Goal: Entertainment & Leisure: Consume media (video, audio)

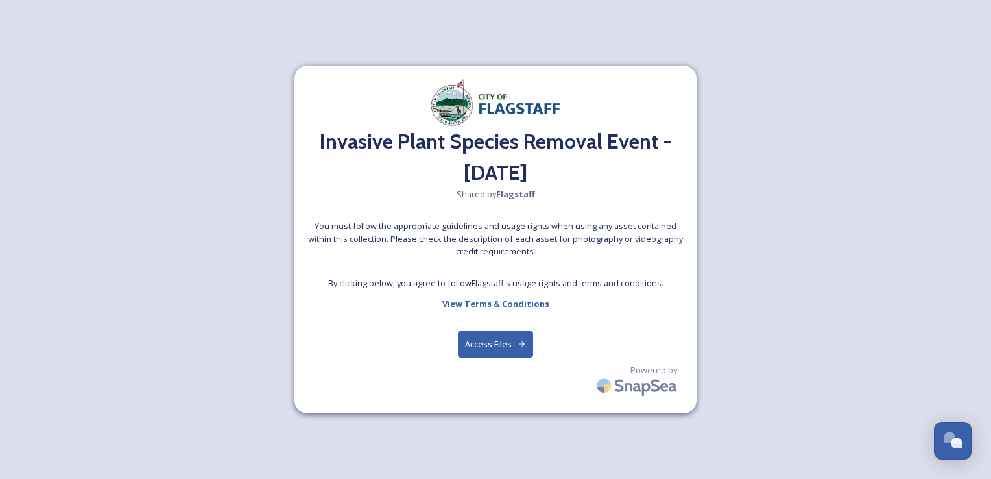
click at [493, 345] on button "Access Files" at bounding box center [496, 344] width 76 height 27
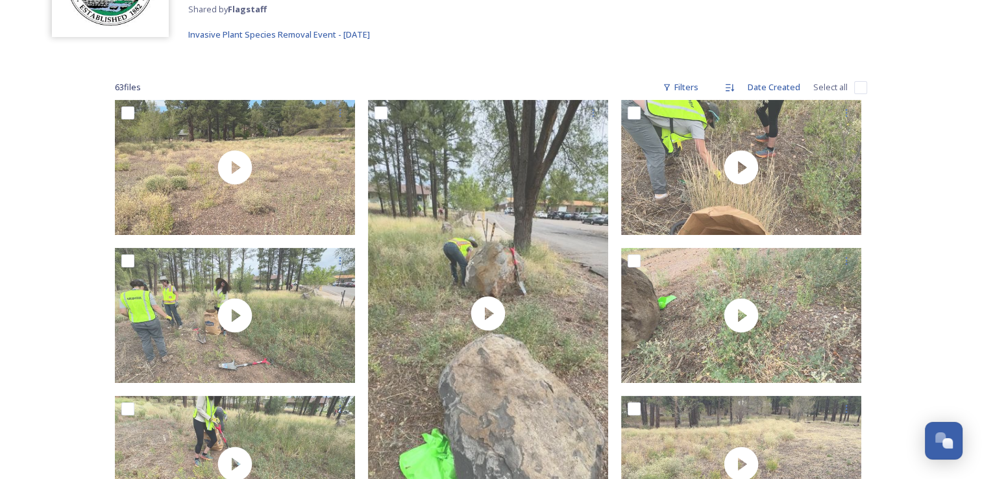
scroll to position [143, 0]
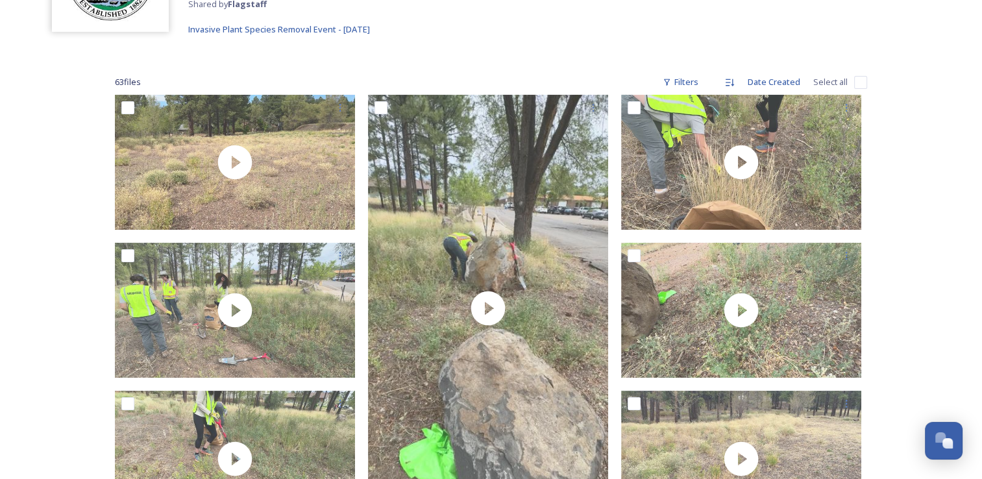
click at [859, 83] on input "checkbox" at bounding box center [860, 82] width 13 height 13
checkbox input "true"
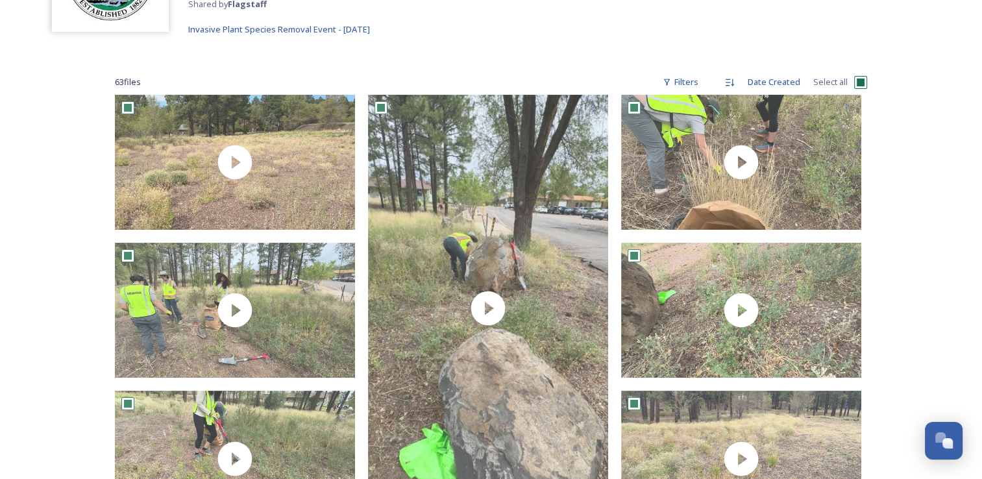
checkbox input "true"
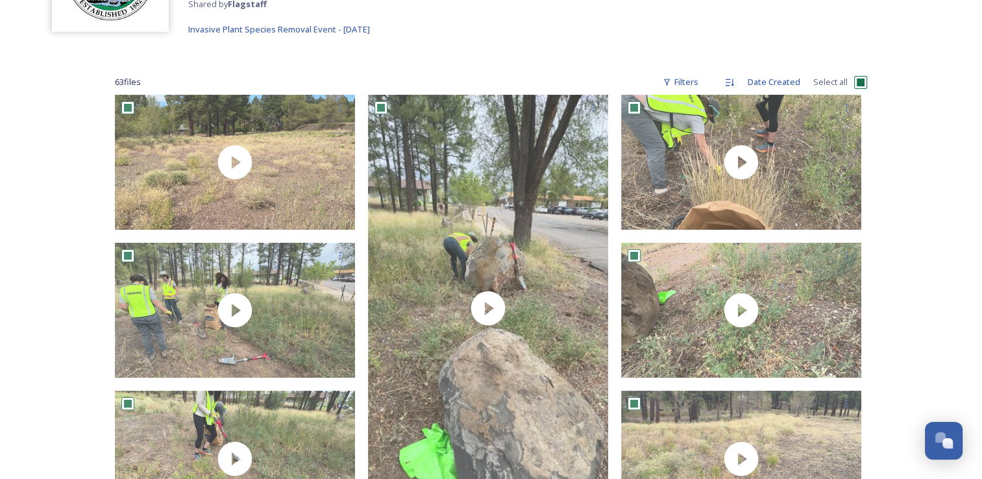
checkbox input "true"
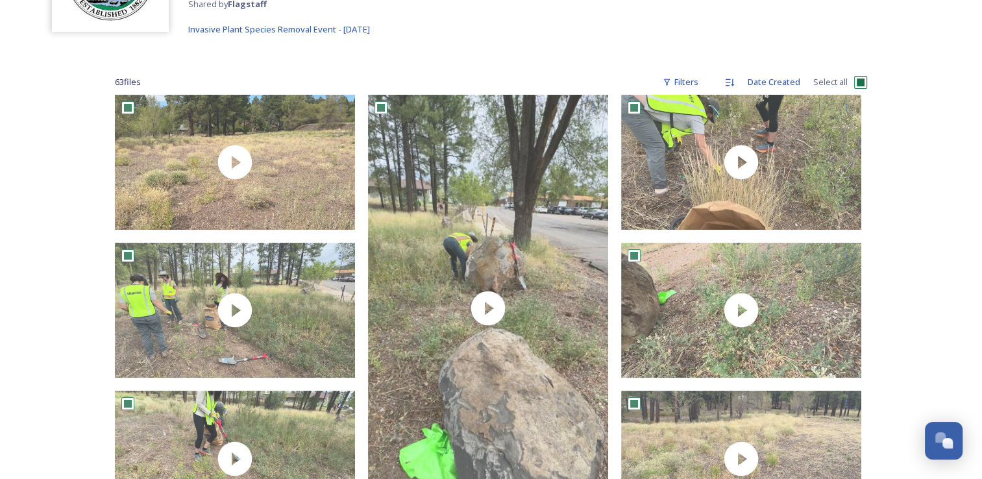
checkbox input "true"
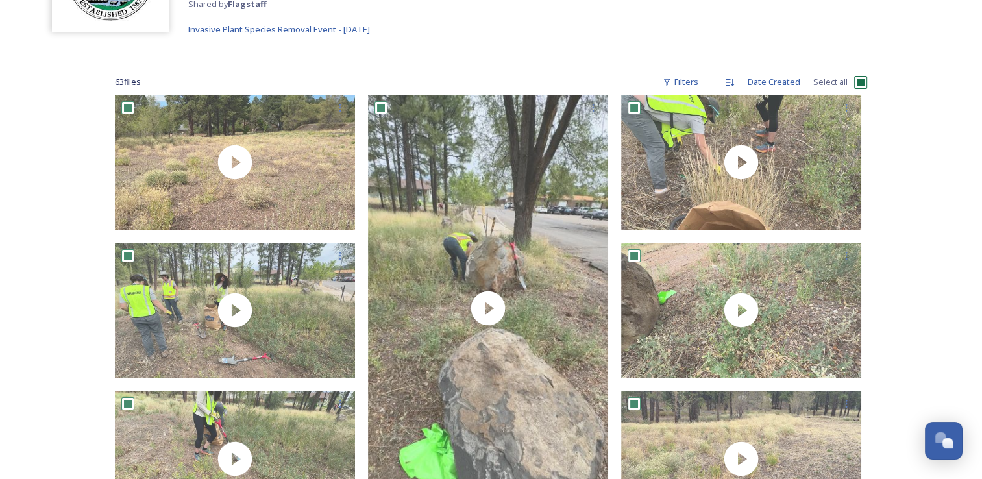
checkbox input "true"
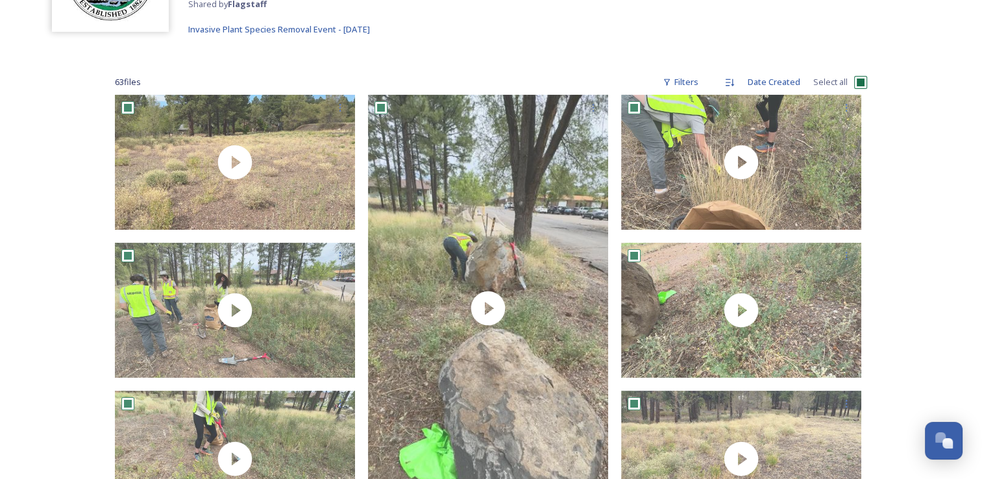
checkbox input "true"
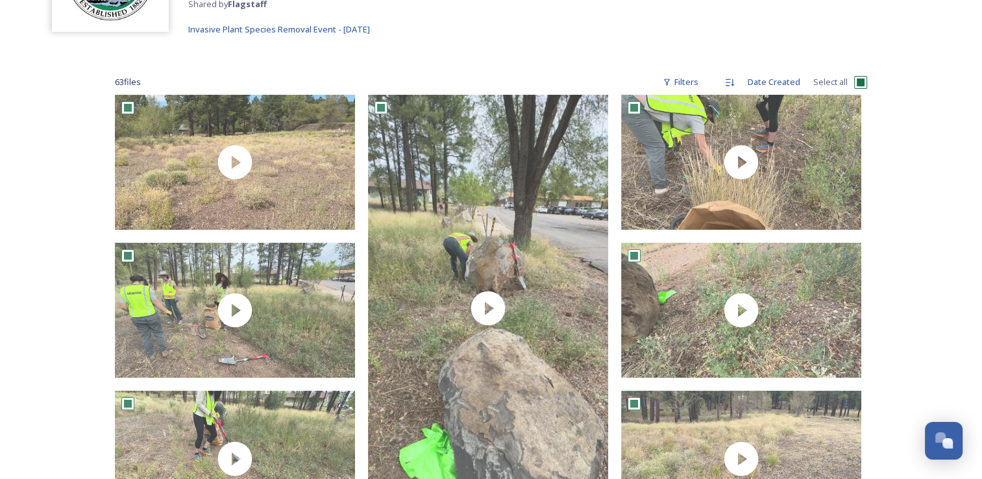
checkbox input "true"
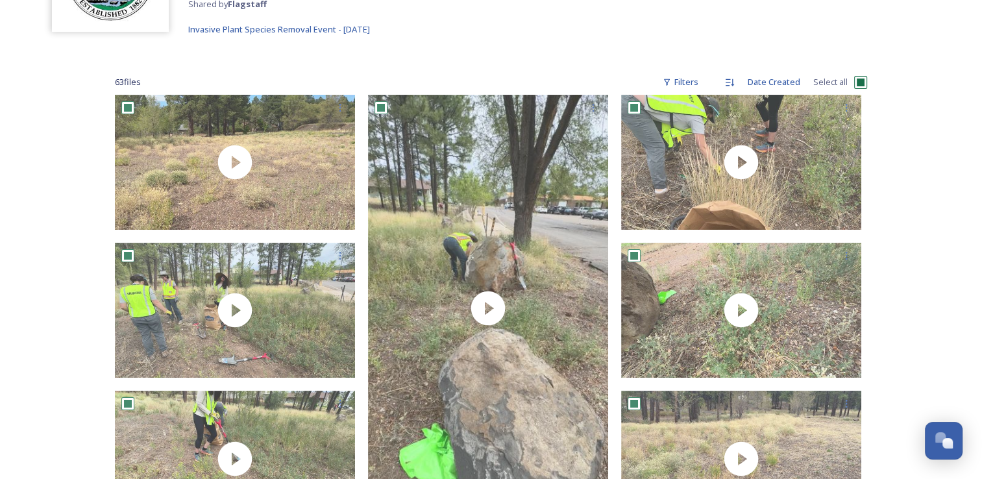
checkbox input "true"
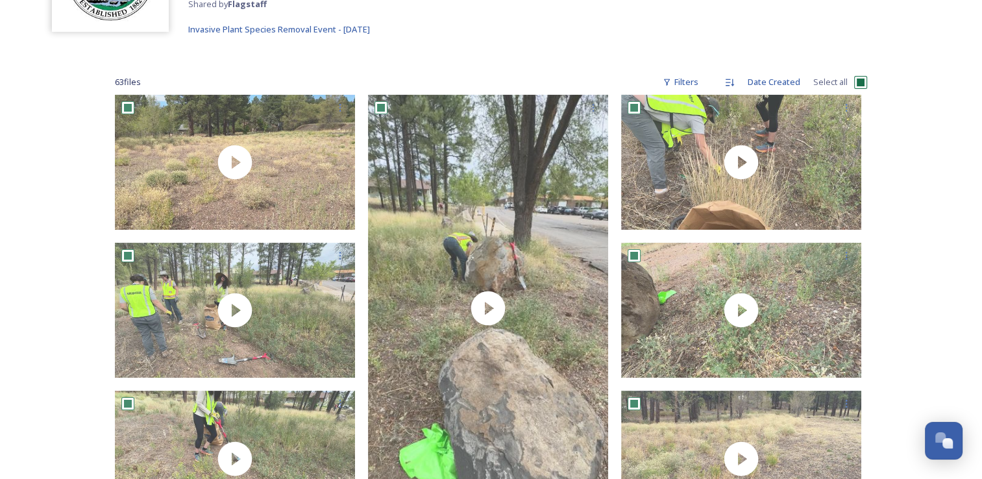
checkbox input "true"
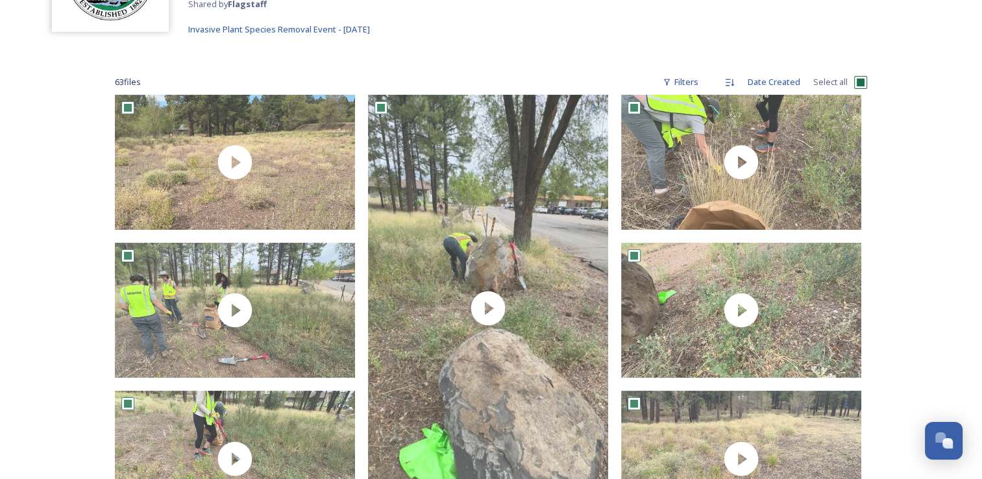
checkbox input "true"
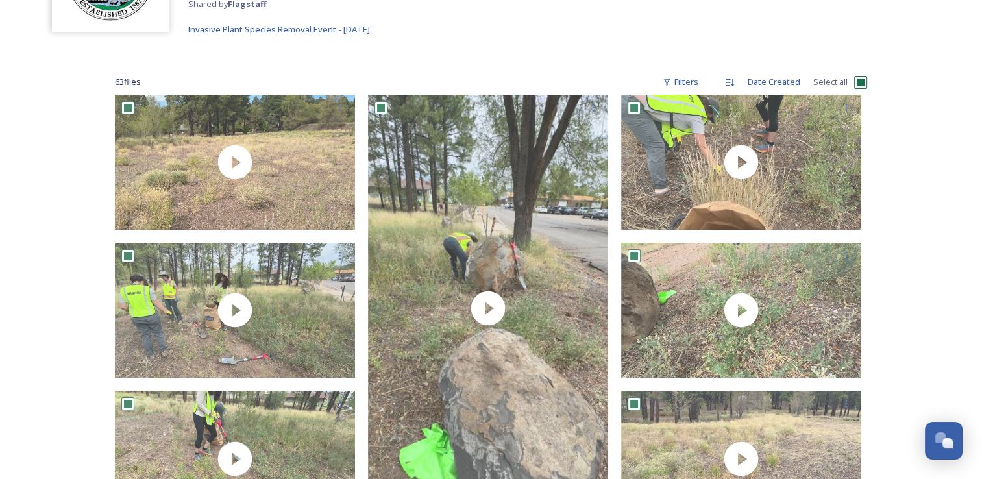
checkbox input "true"
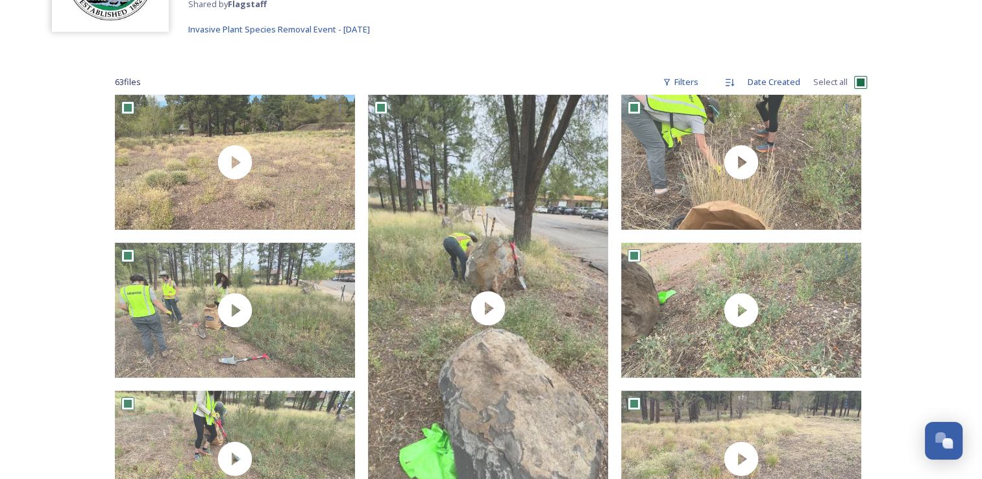
checkbox input "true"
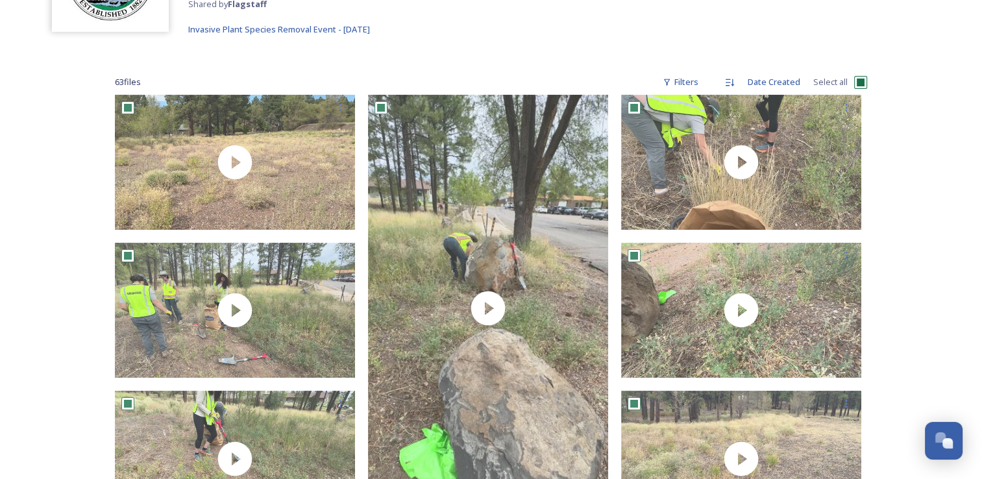
checkbox input "true"
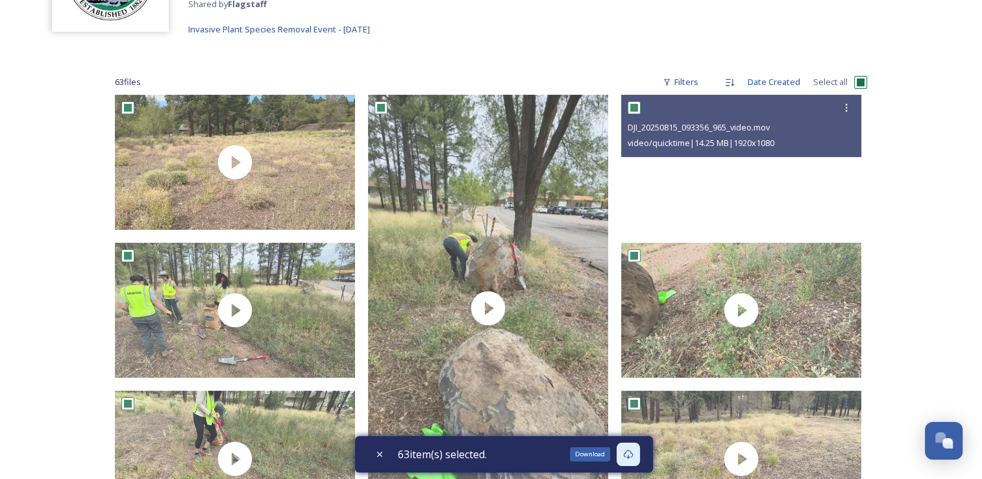
click at [633, 457] on icon at bounding box center [628, 454] width 10 height 9
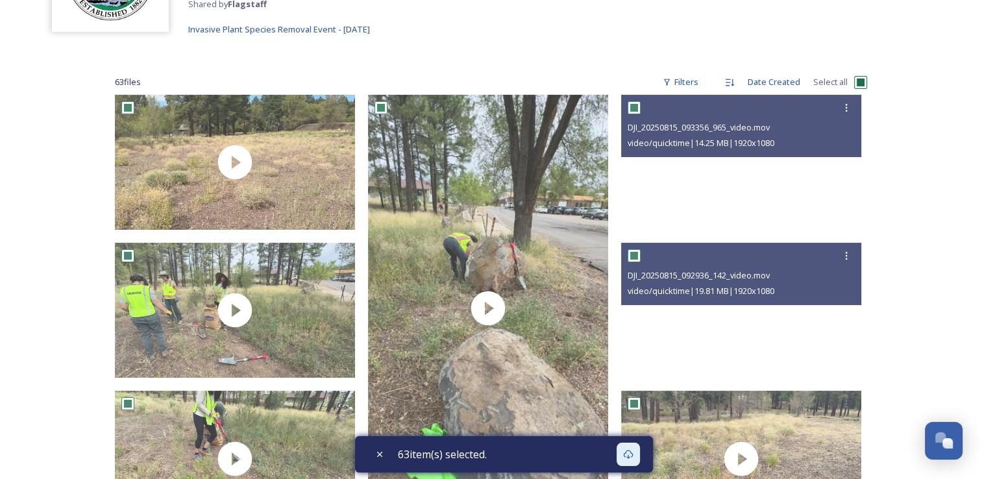
click at [536, 36] on div "Invasive Plant Species Removal Event - [DATE] Shared by Flagstaff Invasive Plan…" at bounding box center [491, 8] width 982 height 70
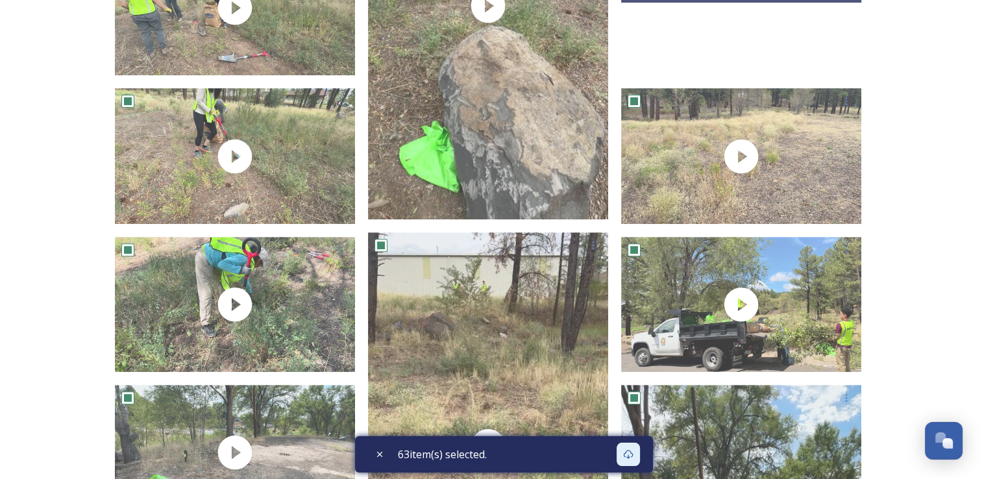
scroll to position [452, 0]
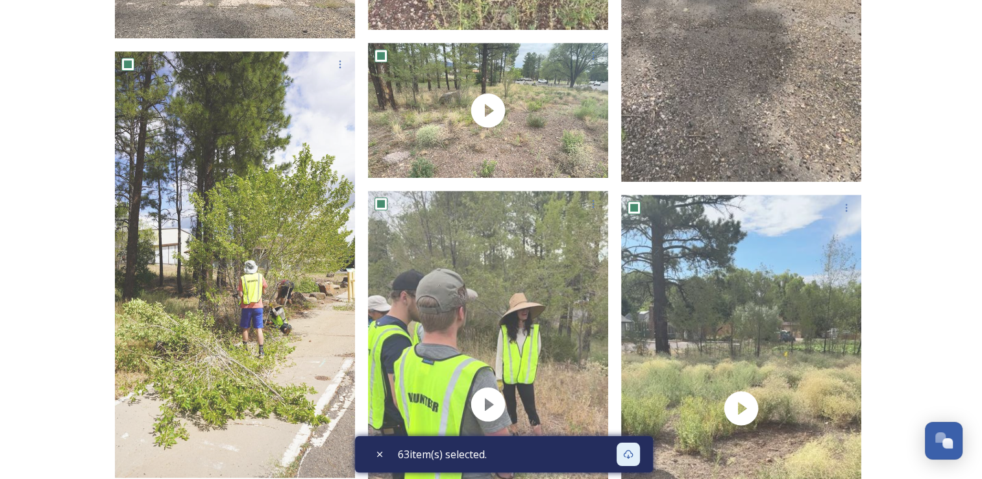
scroll to position [0, 0]
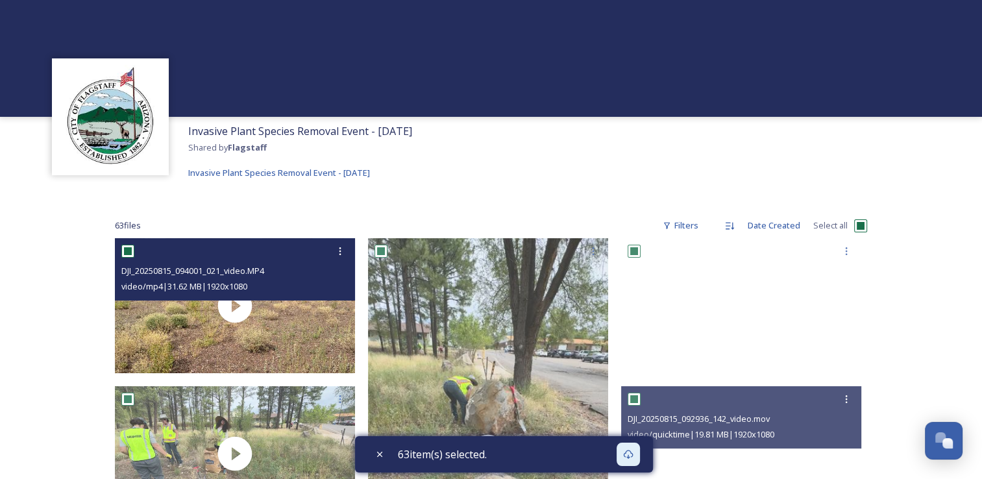
click at [277, 297] on div "DJI_20250815_094001_021_video.MP4 video/mp4 | 31.62 MB | 1920 x 1080" at bounding box center [235, 269] width 240 height 62
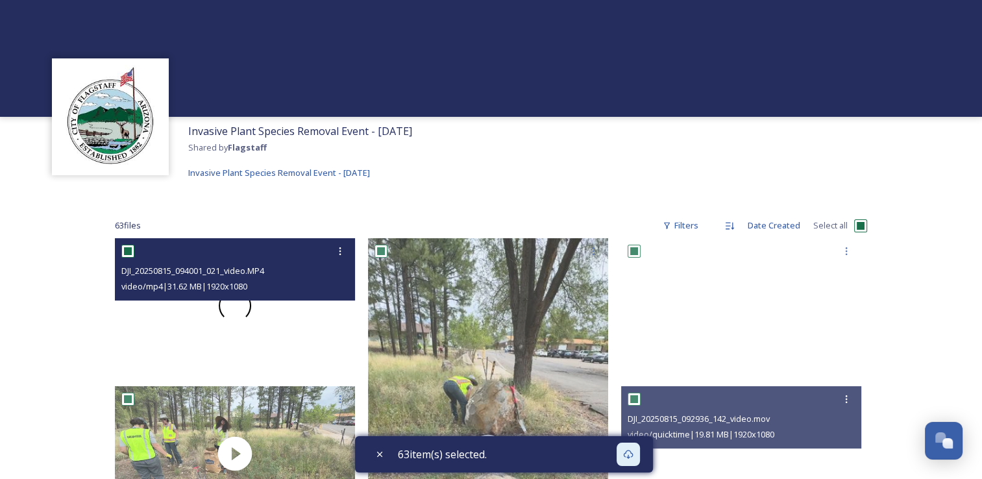
click at [231, 313] on span at bounding box center [235, 306] width 40 height 40
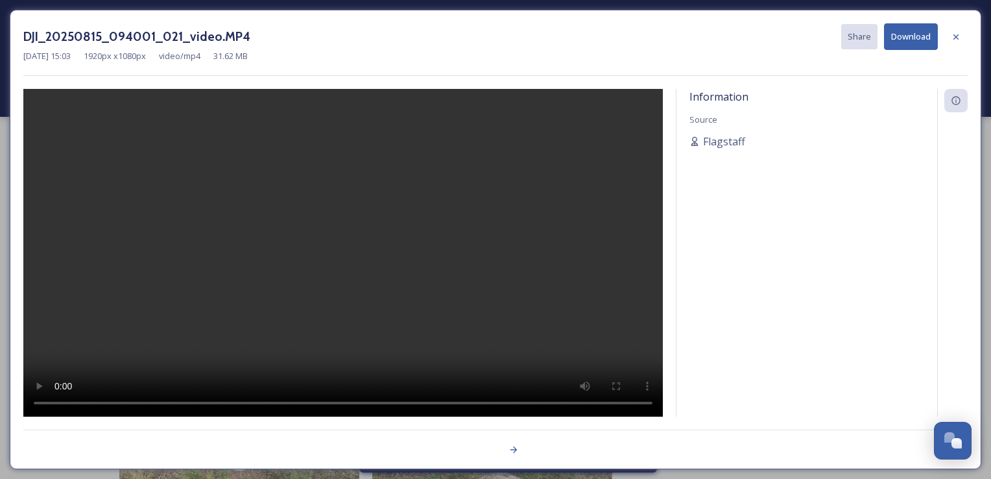
click at [606, 60] on div "[DATE] 15:03 1920 px x 1080 px video/mp4 31.62 MB" at bounding box center [495, 56] width 945 height 12
click at [955, 32] on icon at bounding box center [956, 37] width 10 height 10
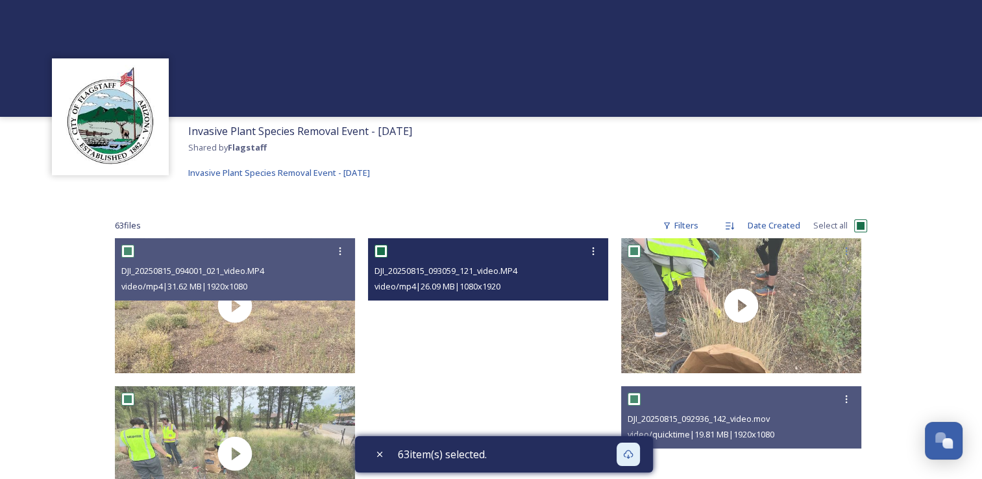
click at [439, 344] on video "DJI_20250815_093059_121_video.MP4" at bounding box center [488, 451] width 240 height 427
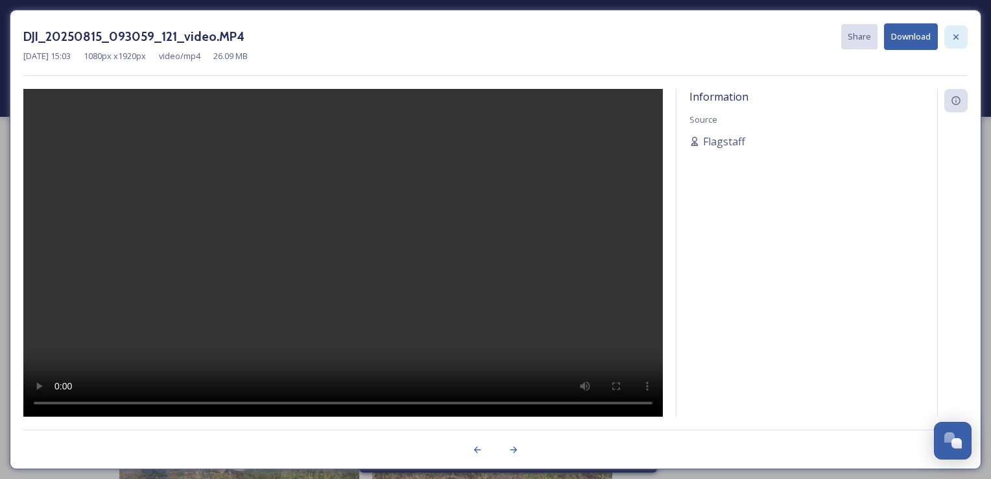
click at [962, 43] on div at bounding box center [956, 36] width 23 height 23
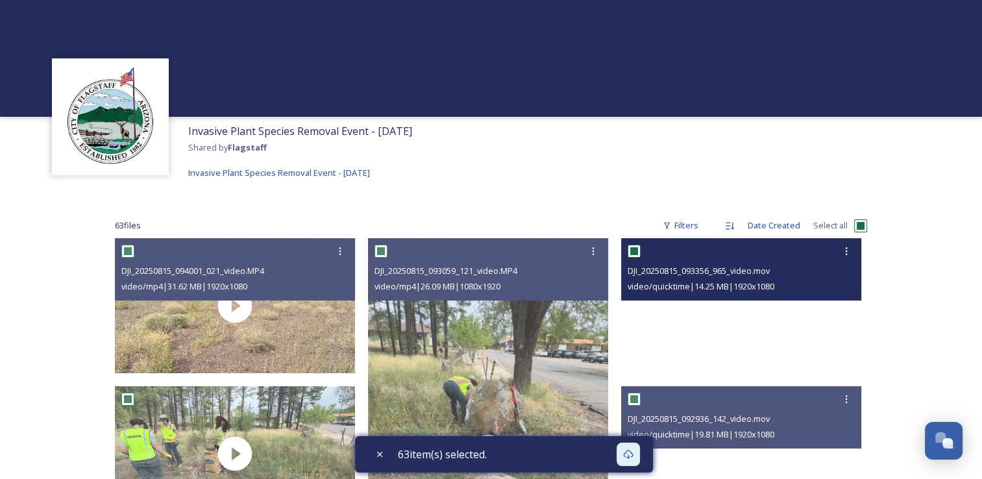
click at [692, 336] on video "DJI_20250815_093356_965_video.mov" at bounding box center [741, 305] width 240 height 135
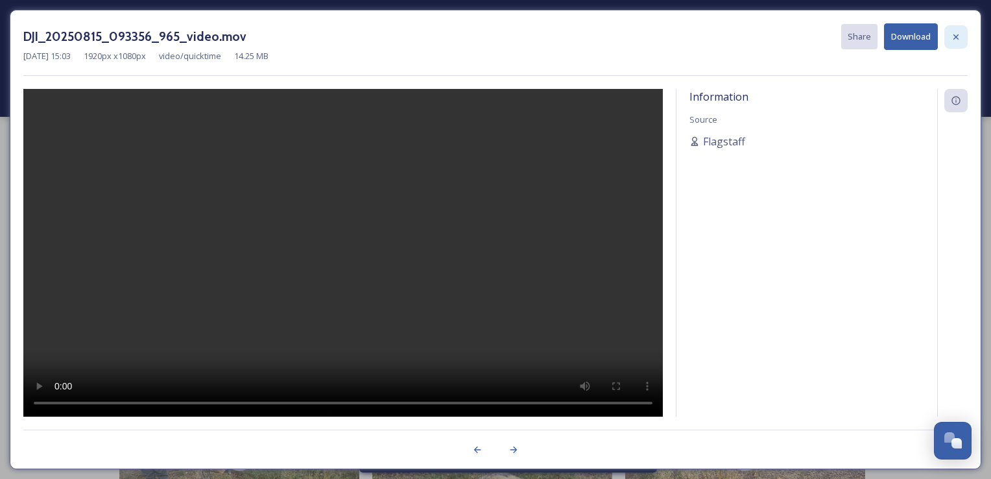
click at [960, 40] on icon at bounding box center [956, 37] width 10 height 10
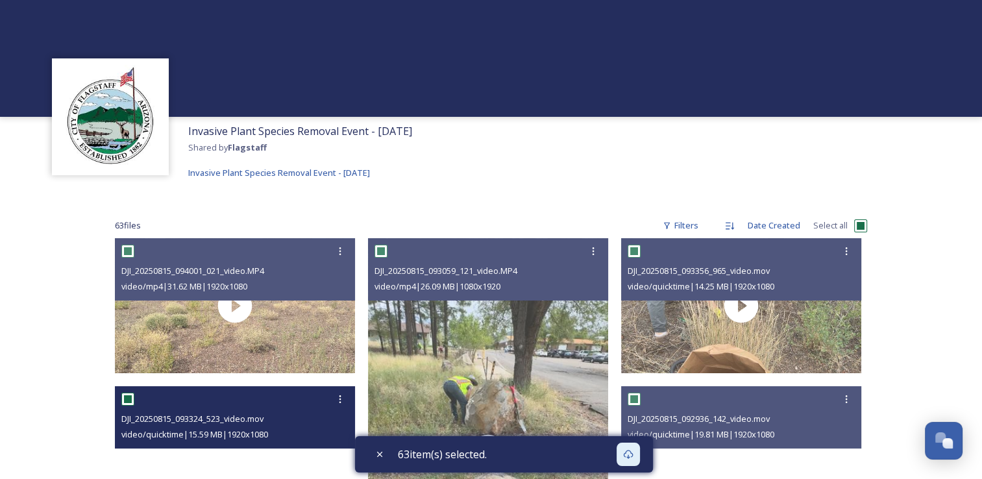
click at [197, 464] on video "DJI_20250815_093324_523_video.mov" at bounding box center [235, 453] width 240 height 135
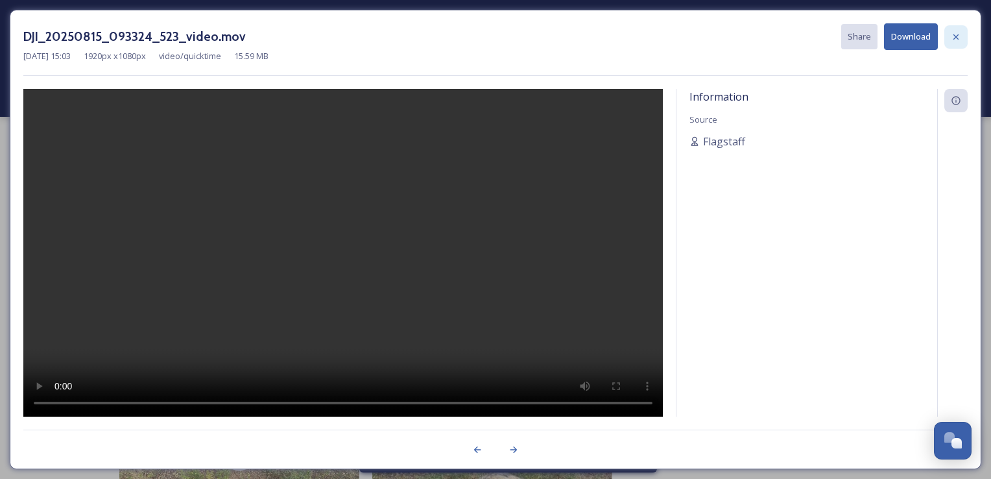
click at [952, 33] on icon at bounding box center [956, 37] width 10 height 10
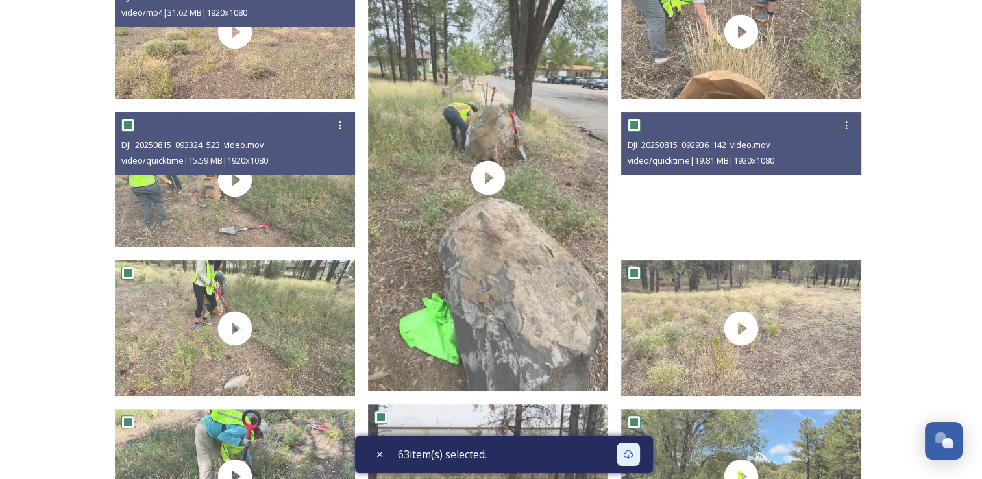
scroll to position [285, 0]
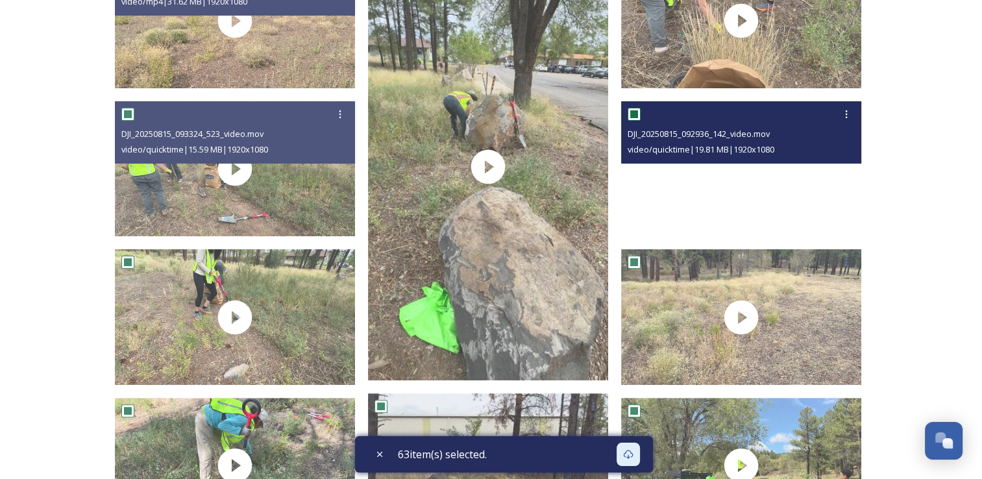
click at [707, 191] on video "DJI_20250815_092936_142_video.mov" at bounding box center [741, 168] width 240 height 135
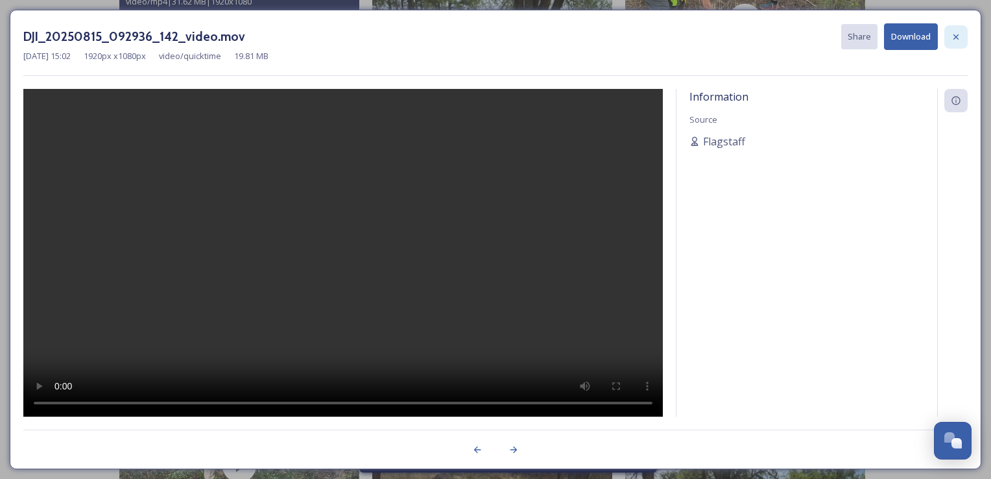
click at [967, 42] on div at bounding box center [956, 36] width 23 height 23
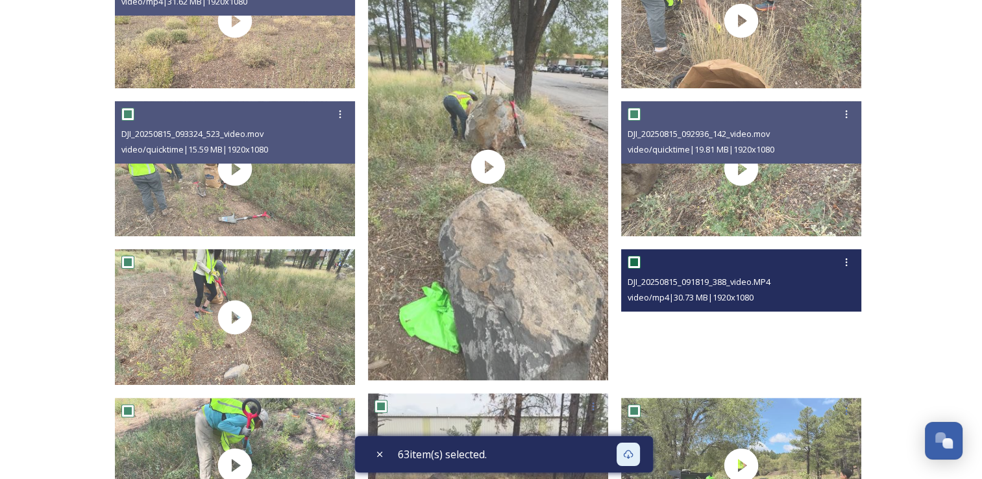
click at [691, 357] on video "DJI_20250815_091819_388_video.MP4" at bounding box center [741, 316] width 240 height 135
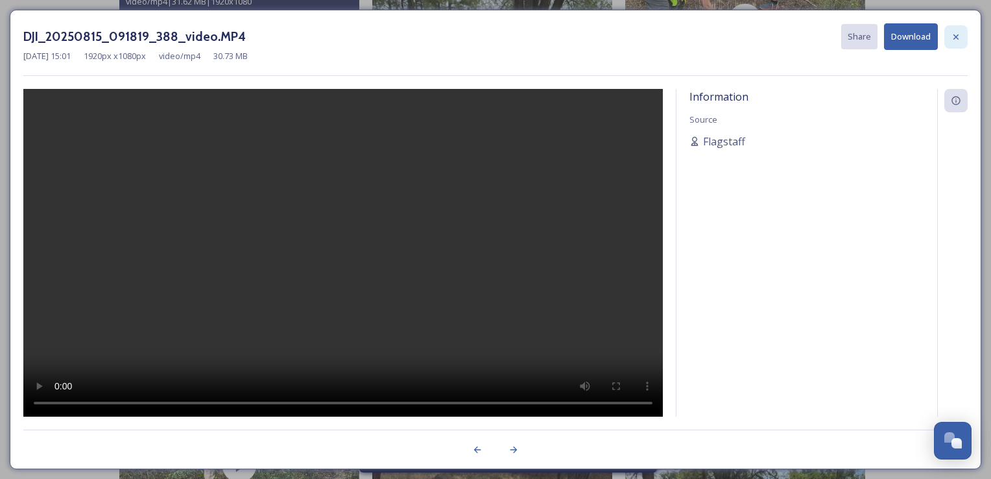
click at [963, 40] on div at bounding box center [956, 36] width 23 height 23
